Goal: Information Seeking & Learning: Learn about a topic

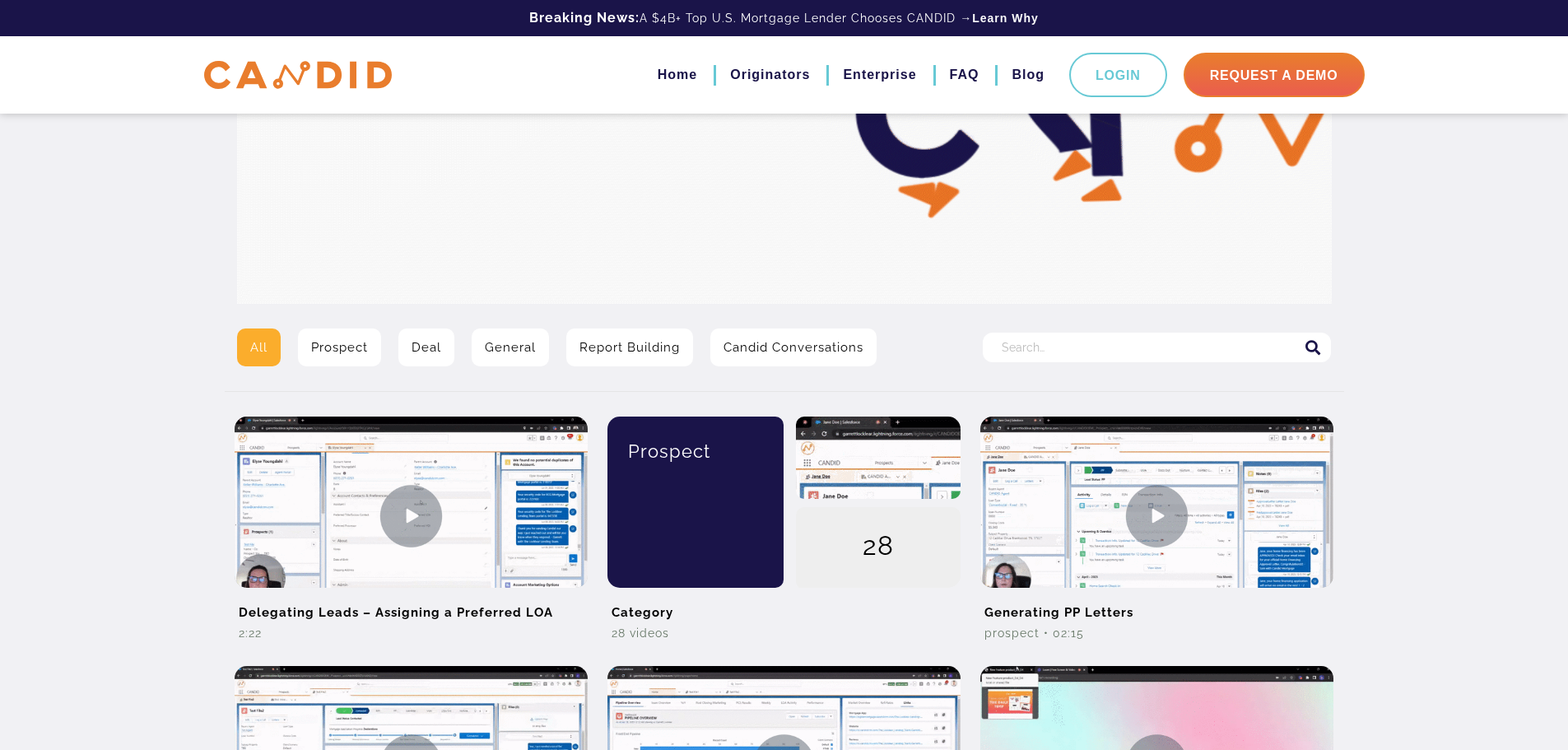
scroll to position [165, 0]
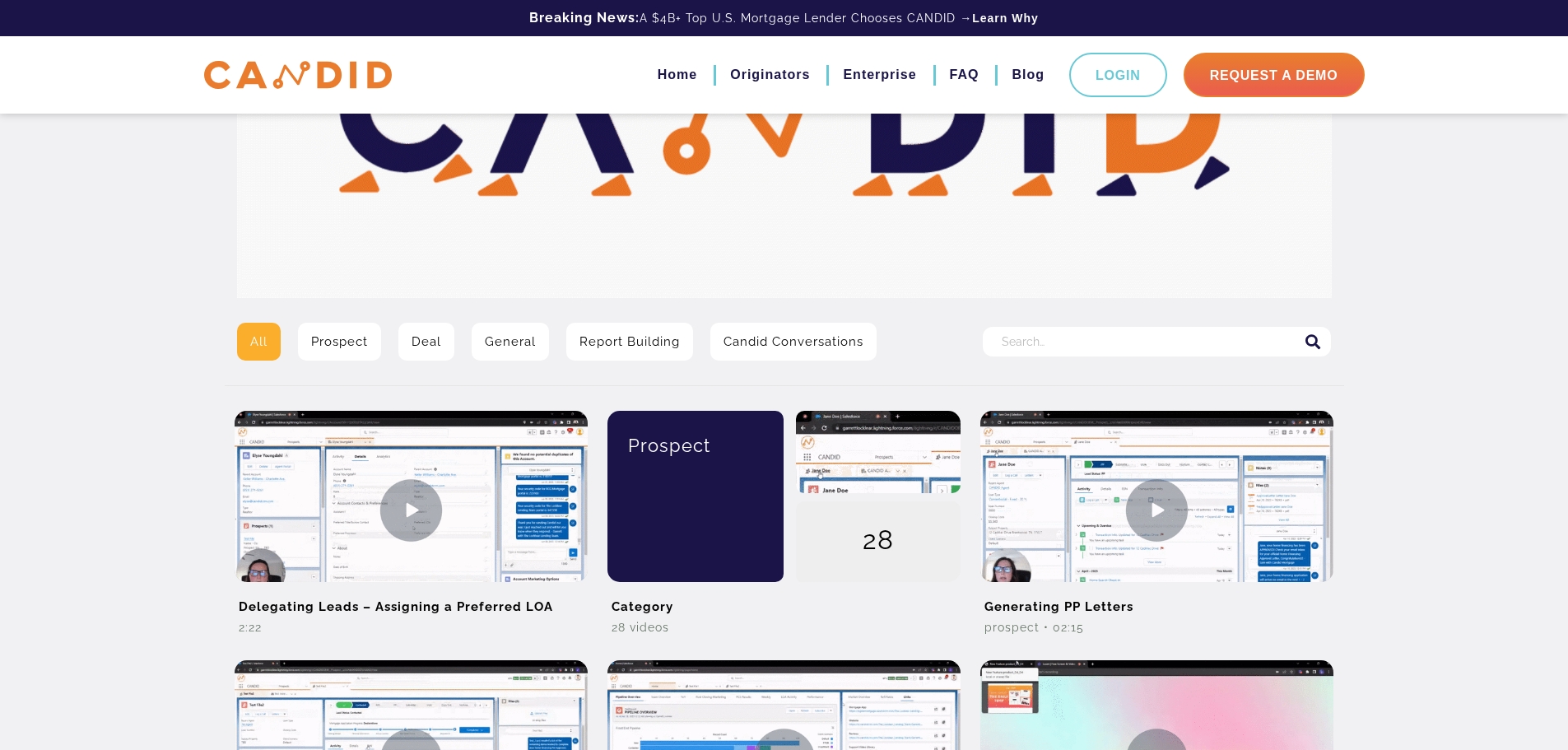
click at [648, 344] on link "Report Building" at bounding box center [630, 341] width 127 height 38
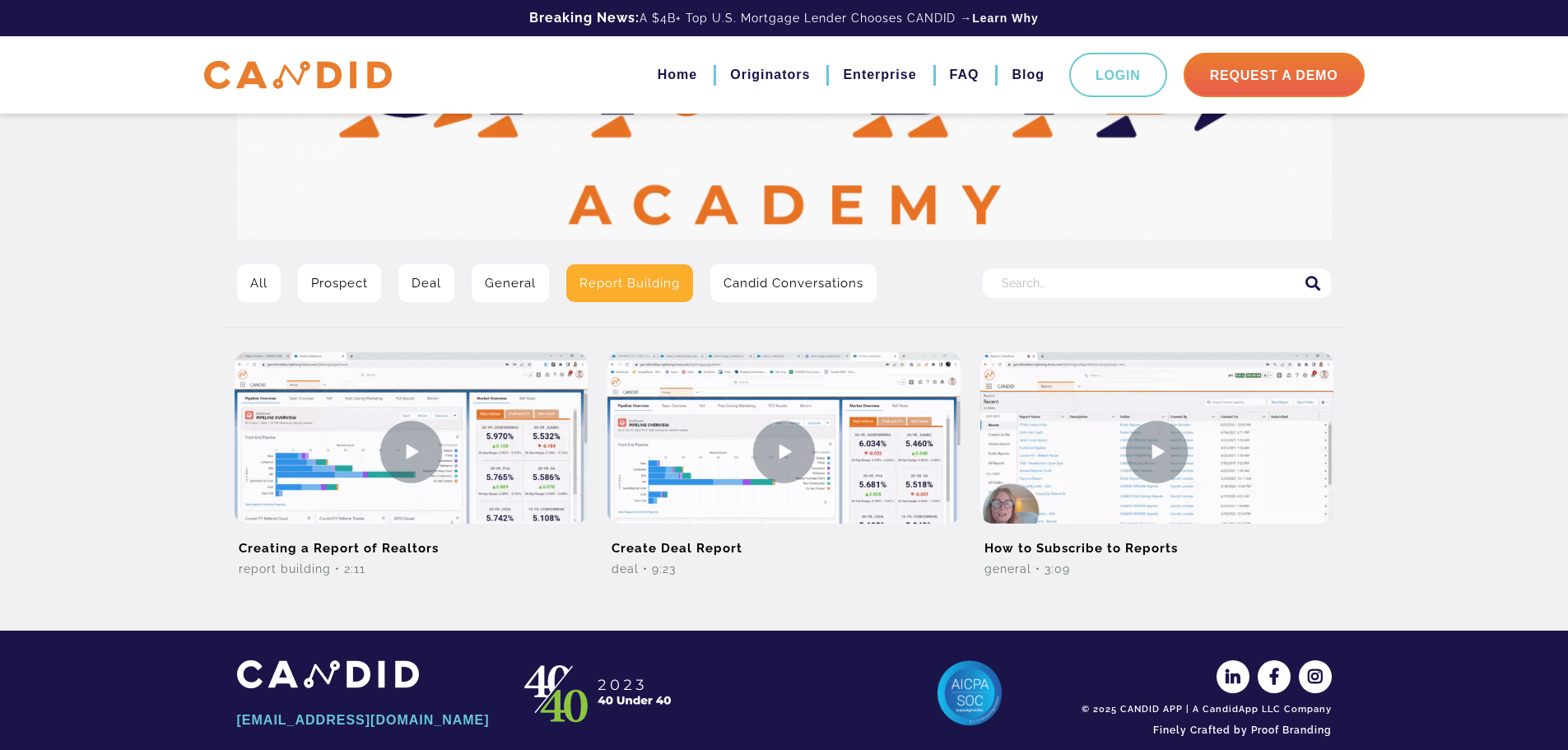
scroll to position [246, 0]
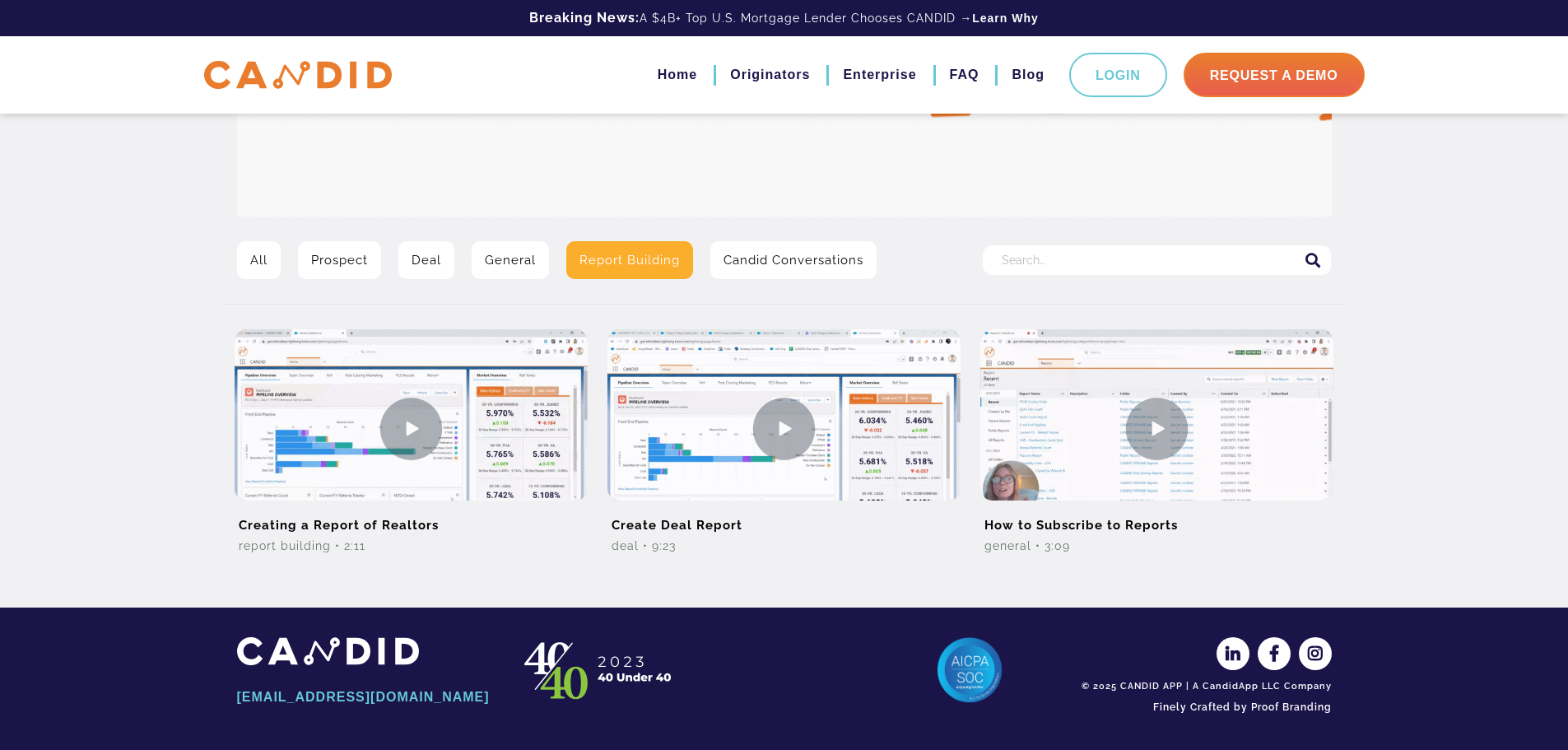
click at [266, 252] on link "All" at bounding box center [259, 259] width 44 height 38
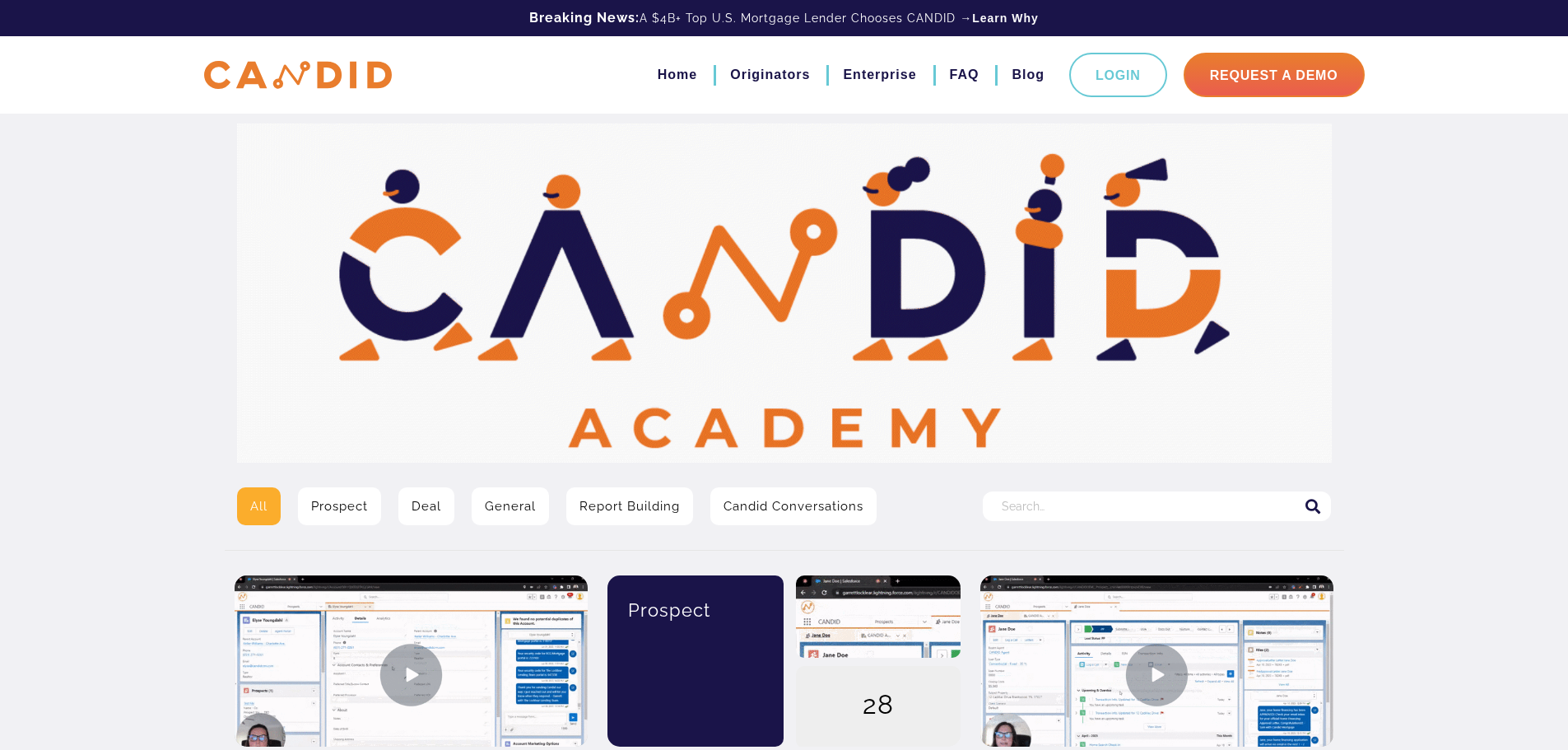
click at [1120, 509] on input "Search for:" at bounding box center [1157, 506] width 348 height 29
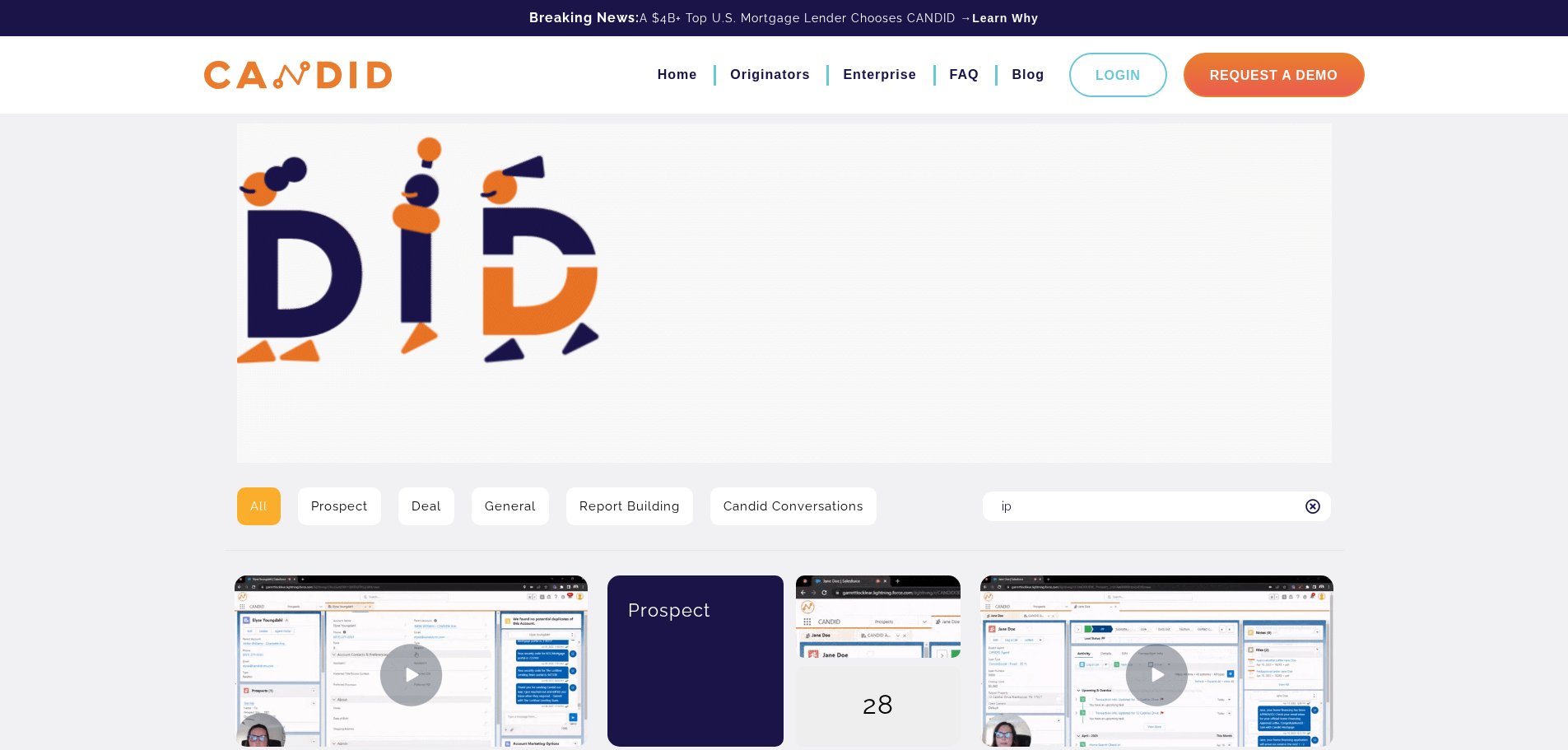
type input "i"
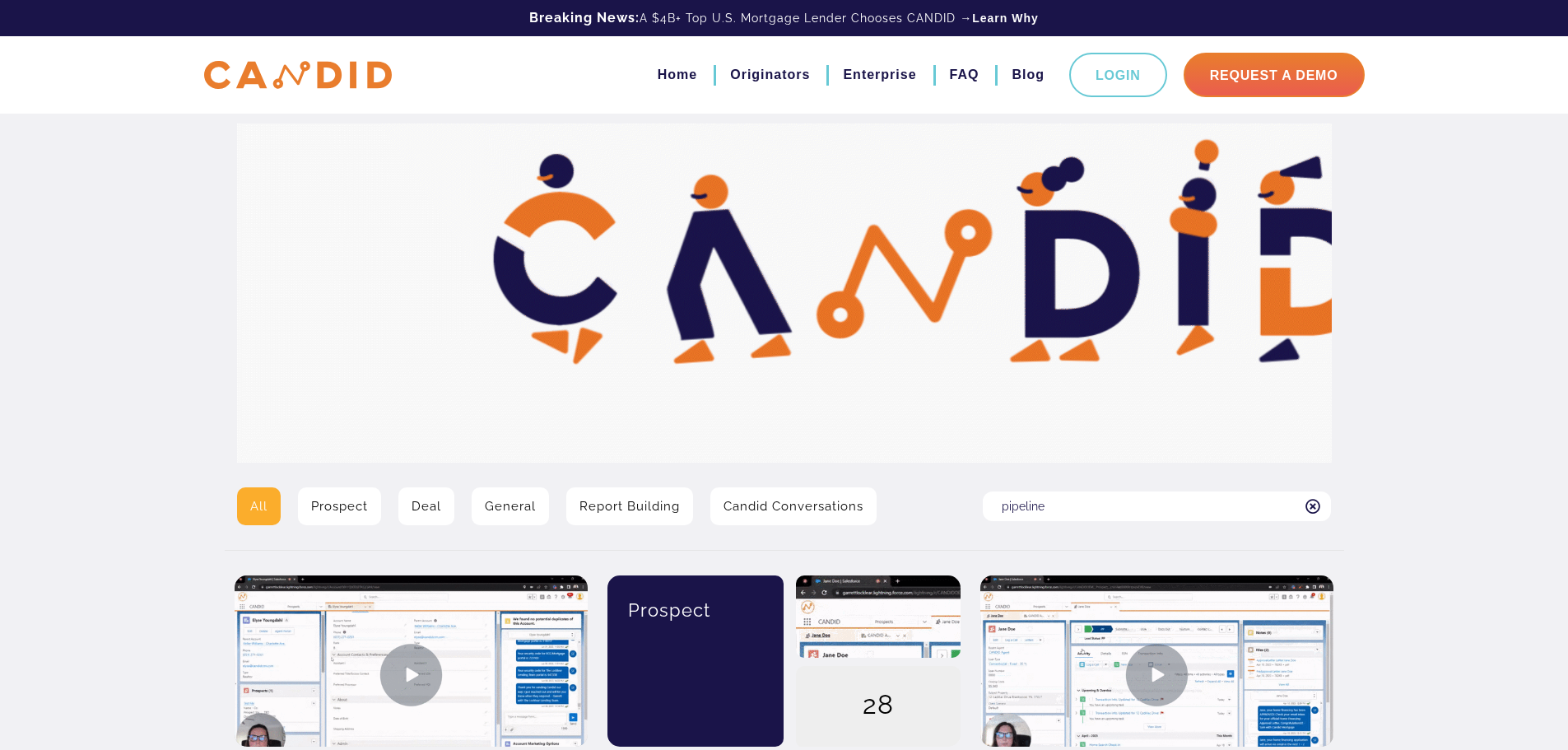
type input "pipeline"
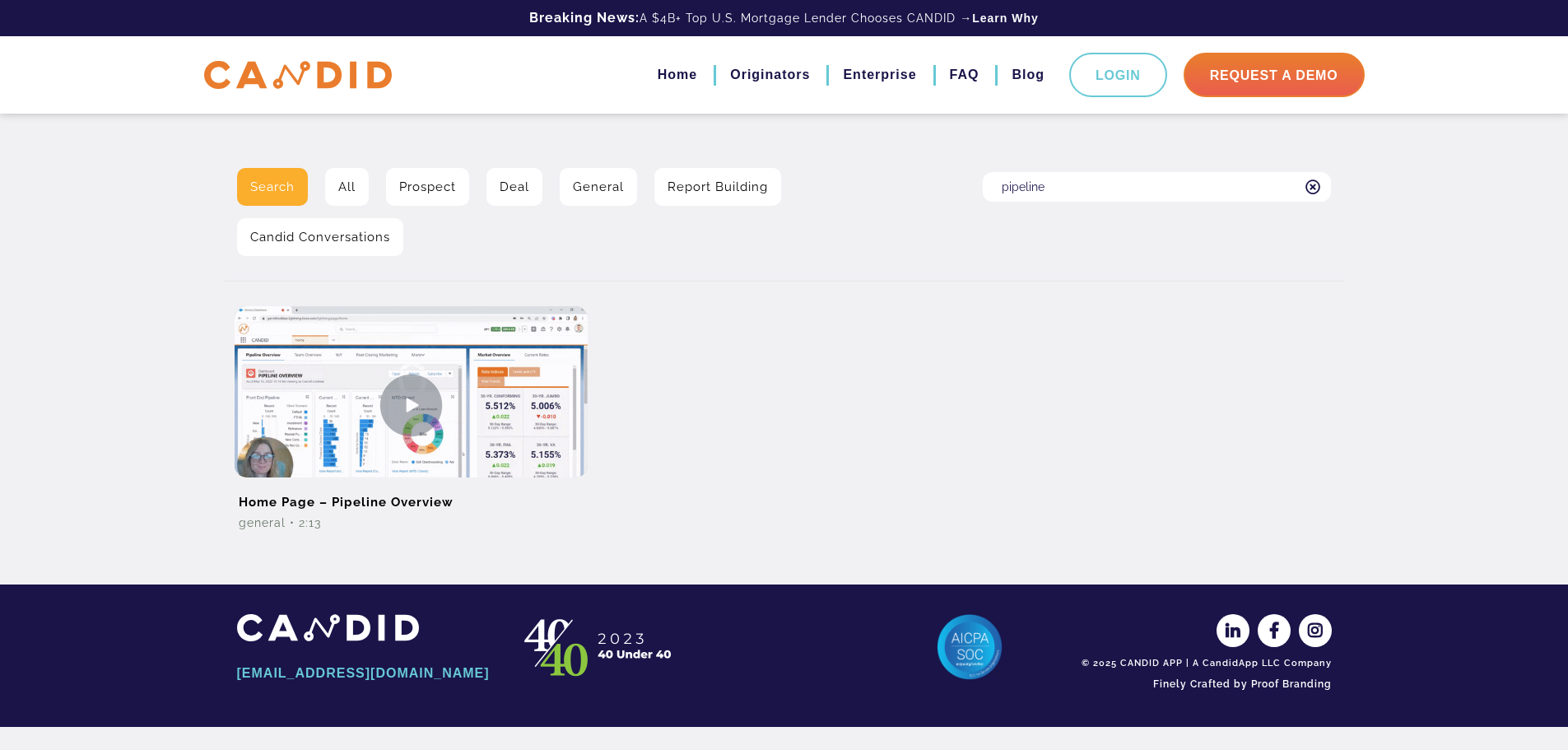
scroll to position [274, 0]
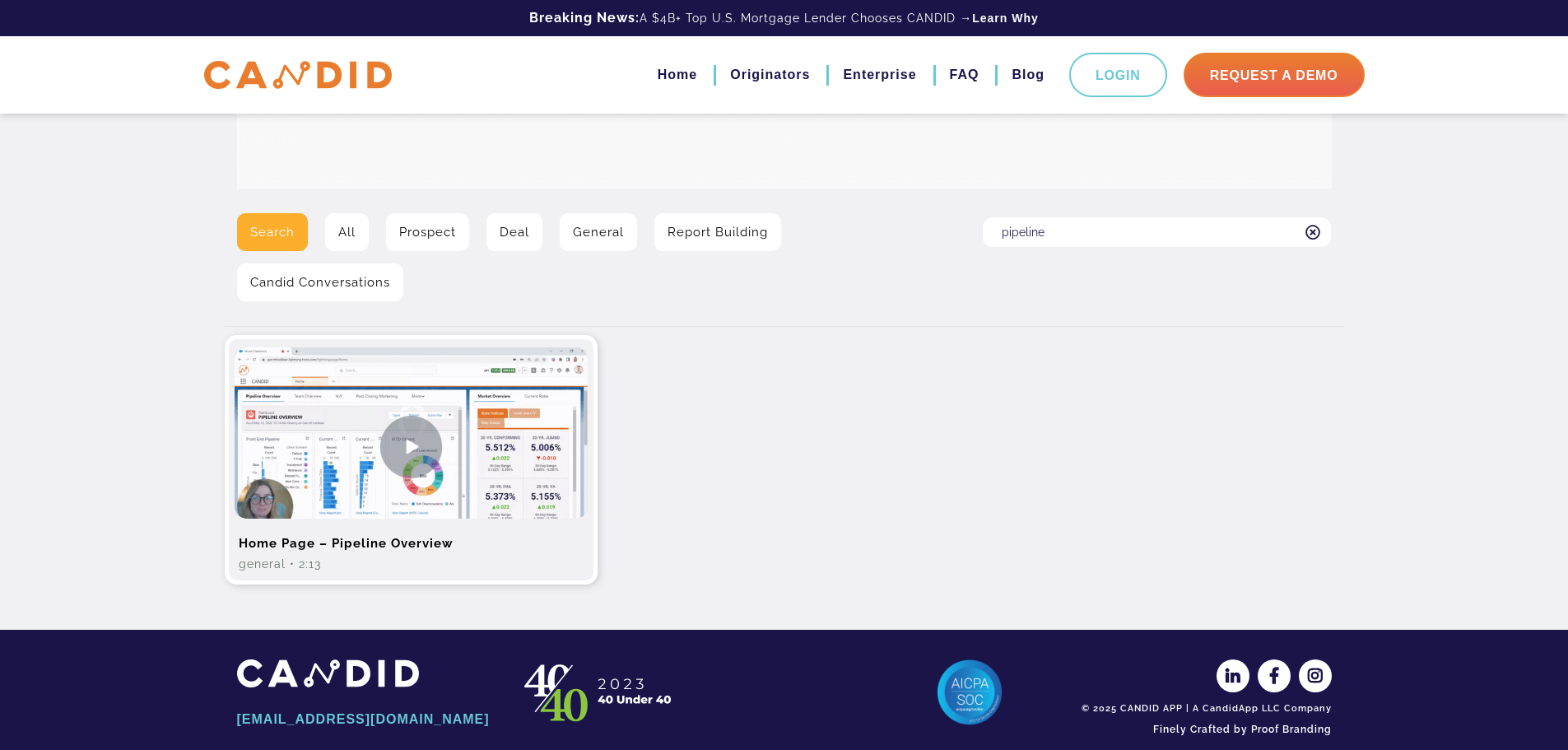
click at [433, 448] on img at bounding box center [411, 447] width 353 height 198
